Goal: Task Accomplishment & Management: Manage account settings

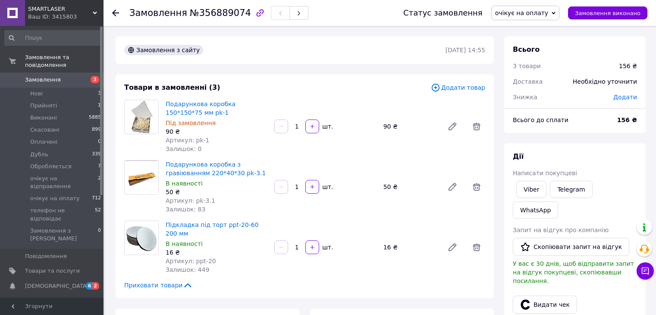
scroll to position [129, 0]
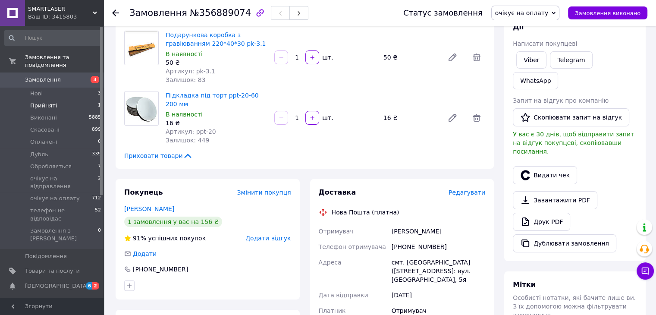
click at [52, 102] on span "Прийняті" at bounding box center [43, 106] width 27 height 8
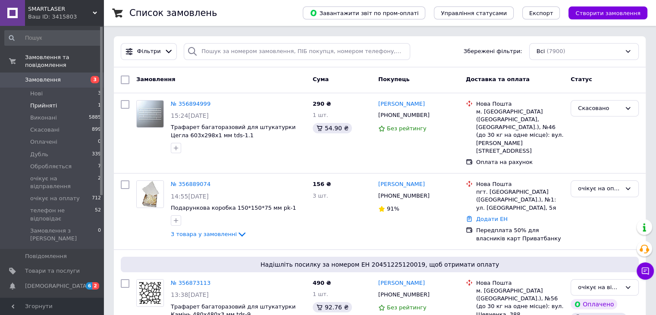
click at [38, 102] on span "Прийняті" at bounding box center [43, 106] width 27 height 8
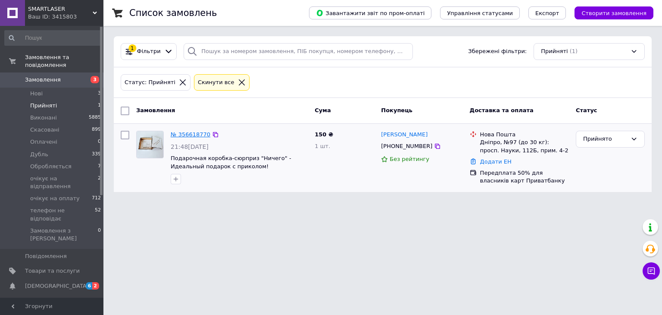
click at [193, 135] on link "№ 356618770" at bounding box center [191, 134] width 40 height 6
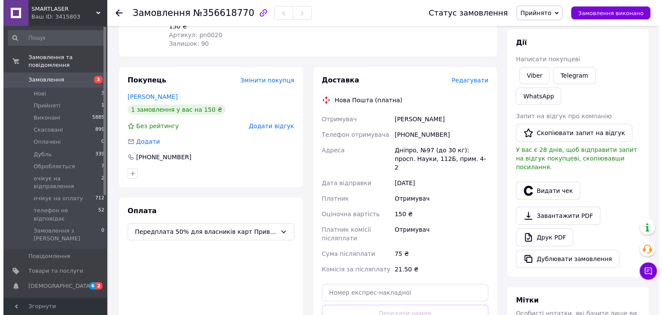
scroll to position [129, 0]
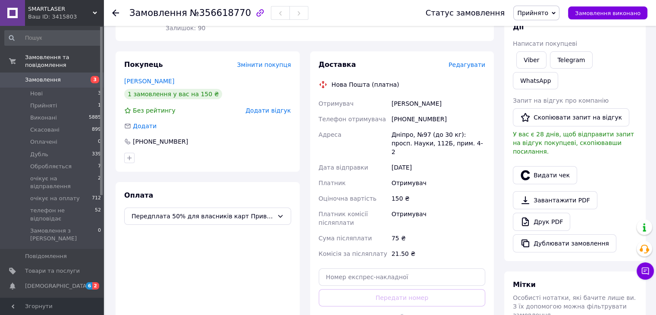
click at [466, 64] on span "Редагувати" at bounding box center [466, 64] width 37 height 7
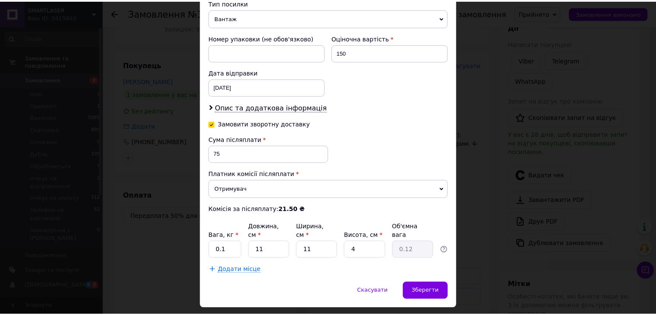
scroll to position [358, 0]
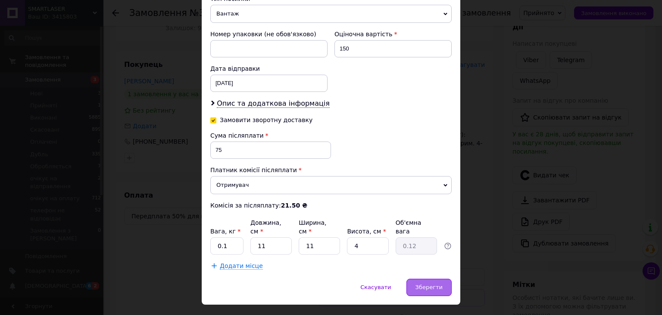
click at [435, 284] on span "Зберегти" at bounding box center [429, 287] width 27 height 6
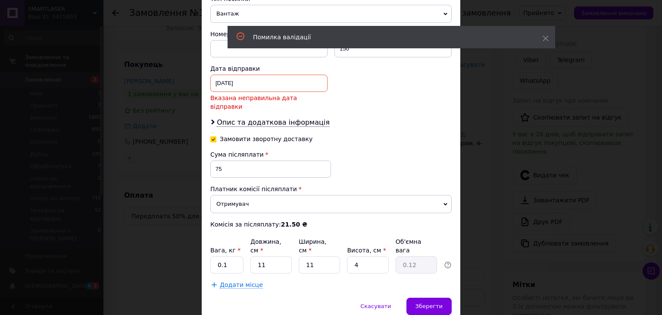
click at [253, 75] on div "[DATE] < 2025 > < Август > Пн Вт Ср Чт Пт Сб Вс 28 29 30 31 1 2 3 4 5 6 7 8 9 1…" at bounding box center [268, 83] width 117 height 17
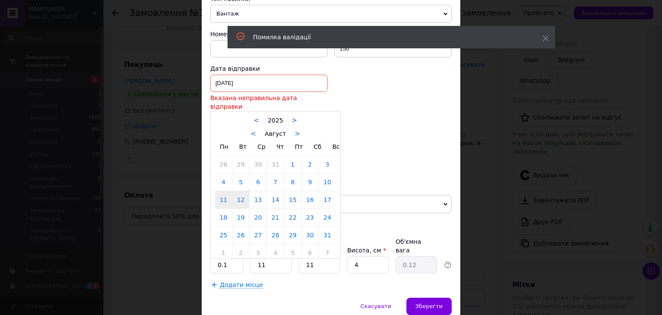
click at [242, 191] on link "12" at bounding box center [240, 199] width 17 height 17
type input "[DATE]"
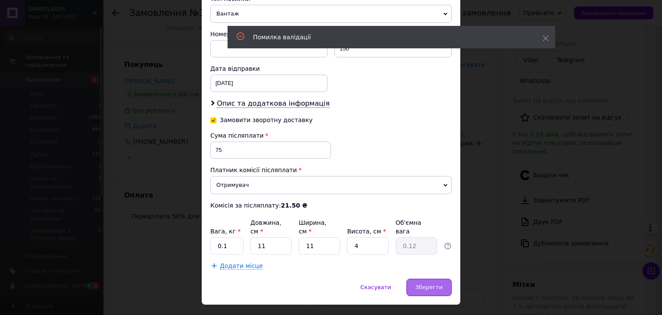
click at [432, 284] on span "Зберегти" at bounding box center [429, 287] width 27 height 6
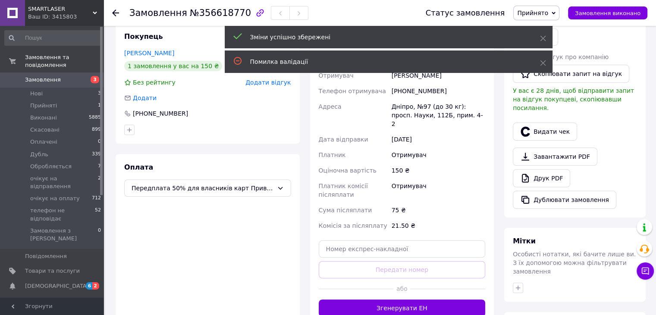
scroll to position [172, 0]
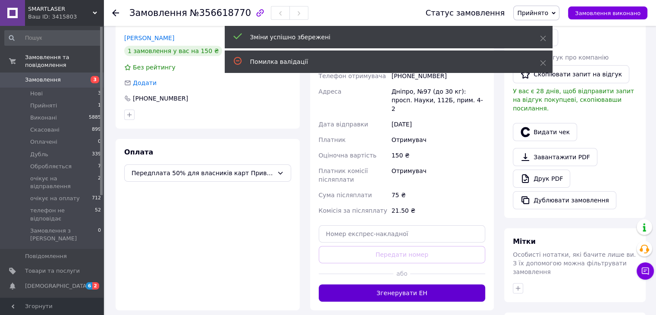
click at [397, 284] on button "Згенерувати ЕН" at bounding box center [402, 292] width 167 height 17
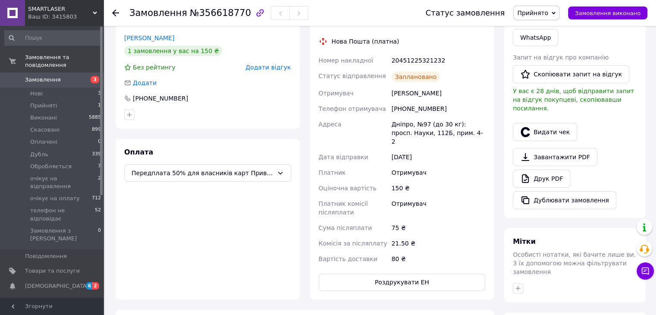
click at [544, 14] on span "Прийнято" at bounding box center [532, 12] width 31 height 7
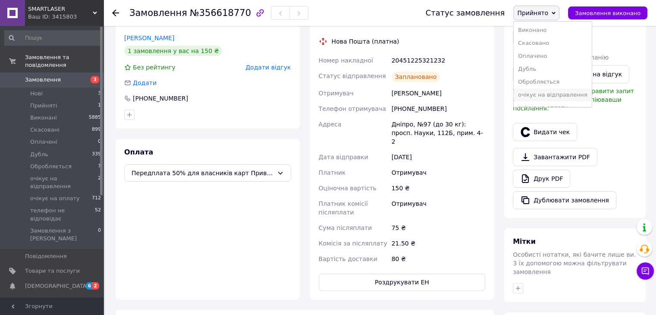
click at [544, 95] on li "очікує на відправлення" at bounding box center [552, 94] width 78 height 13
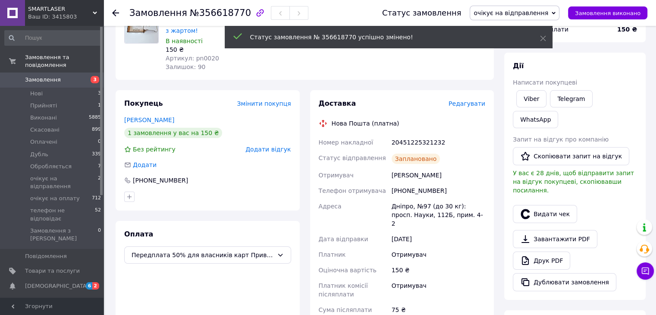
scroll to position [43, 0]
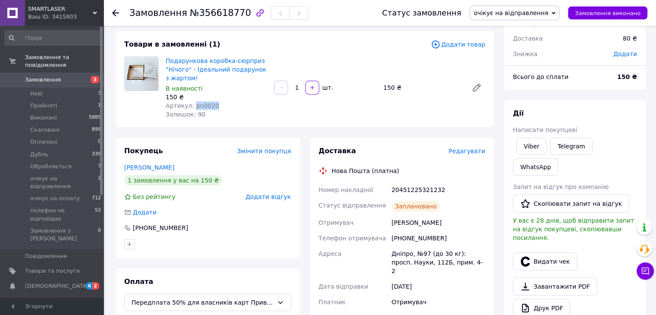
drag, startPoint x: 212, startPoint y: 105, endPoint x: 193, endPoint y: 105, distance: 19.0
click at [193, 105] on div "Артикул: pn0020" at bounding box center [217, 105] width 102 height 9
copy span "pn0020"
drag, startPoint x: 440, startPoint y: 188, endPoint x: 392, endPoint y: 191, distance: 47.9
click at [392, 191] on div "20451225321232" at bounding box center [438, 190] width 97 height 16
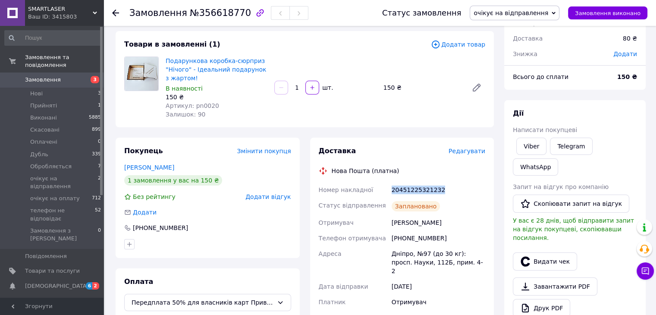
copy div "20451225321232"
click at [59, 76] on link "Замовлення 3" at bounding box center [53, 79] width 106 height 15
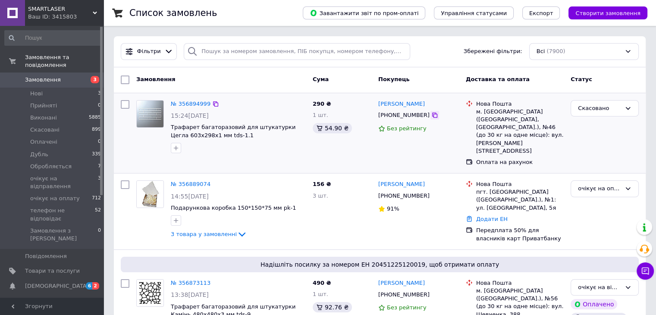
click at [430, 119] on div at bounding box center [434, 115] width 9 height 9
click at [431, 117] on icon at bounding box center [434, 115] width 7 height 7
drag, startPoint x: 436, startPoint y: 104, endPoint x: 378, endPoint y: 107, distance: 58.3
click at [378, 107] on div "[PERSON_NAME]" at bounding box center [418, 104] width 82 height 10
copy link "[PERSON_NAME]"
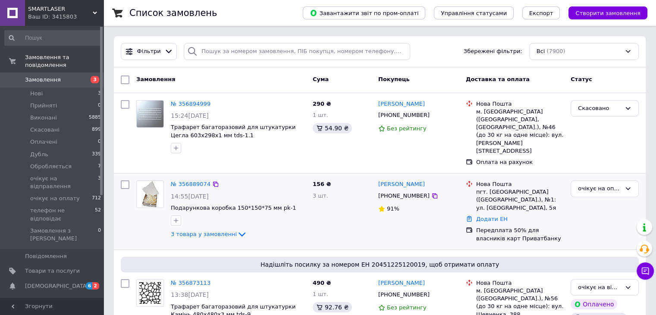
click at [301, 173] on div "№ 356889074 14:55[DATE] Подарункова коробка 150*150*75 мм pk-1 3 товара у замов…" at bounding box center [380, 211] width 532 height 76
